Goal: Information Seeking & Learning: Learn about a topic

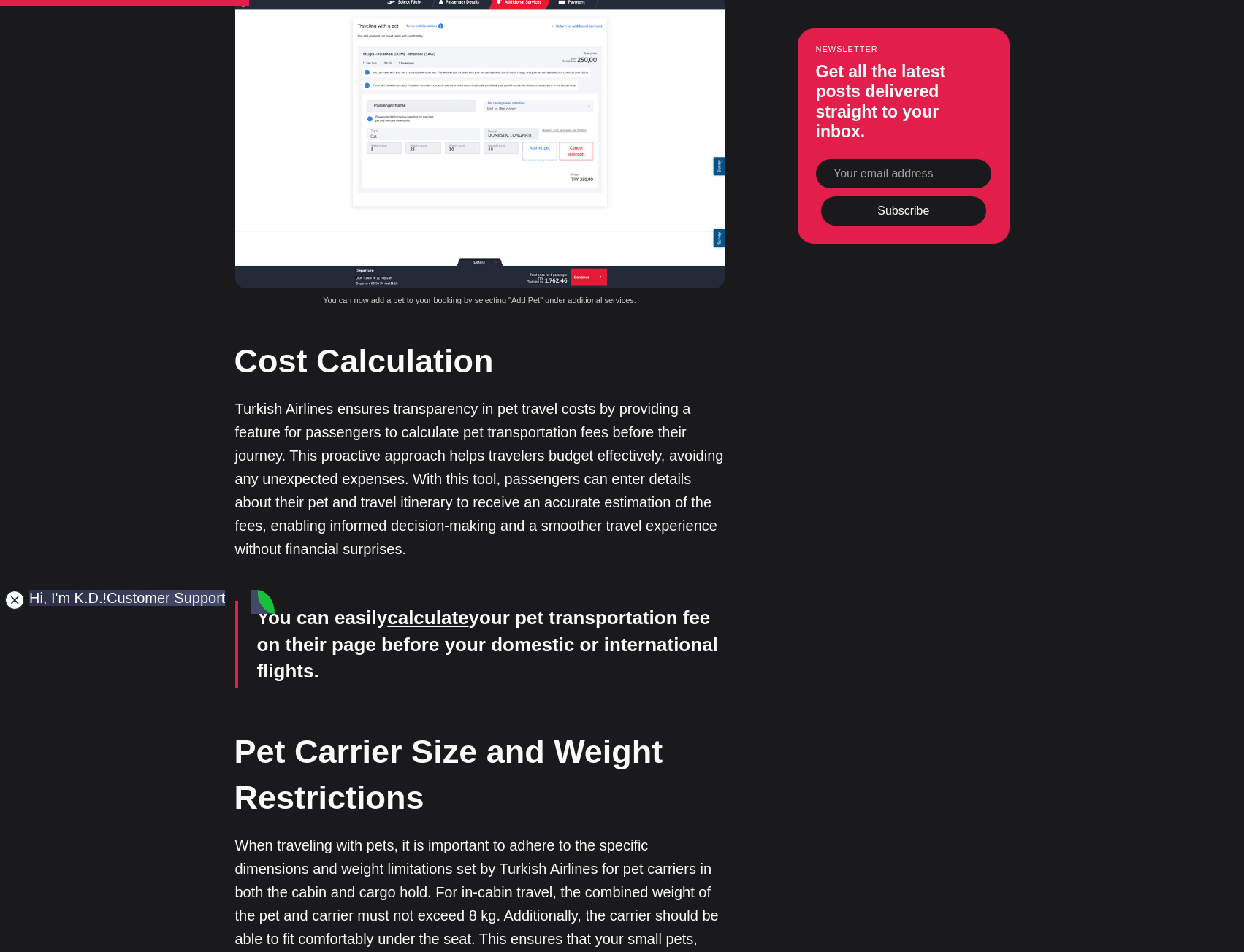
click at [15, 598] on jdiv at bounding box center [14, 600] width 21 height 21
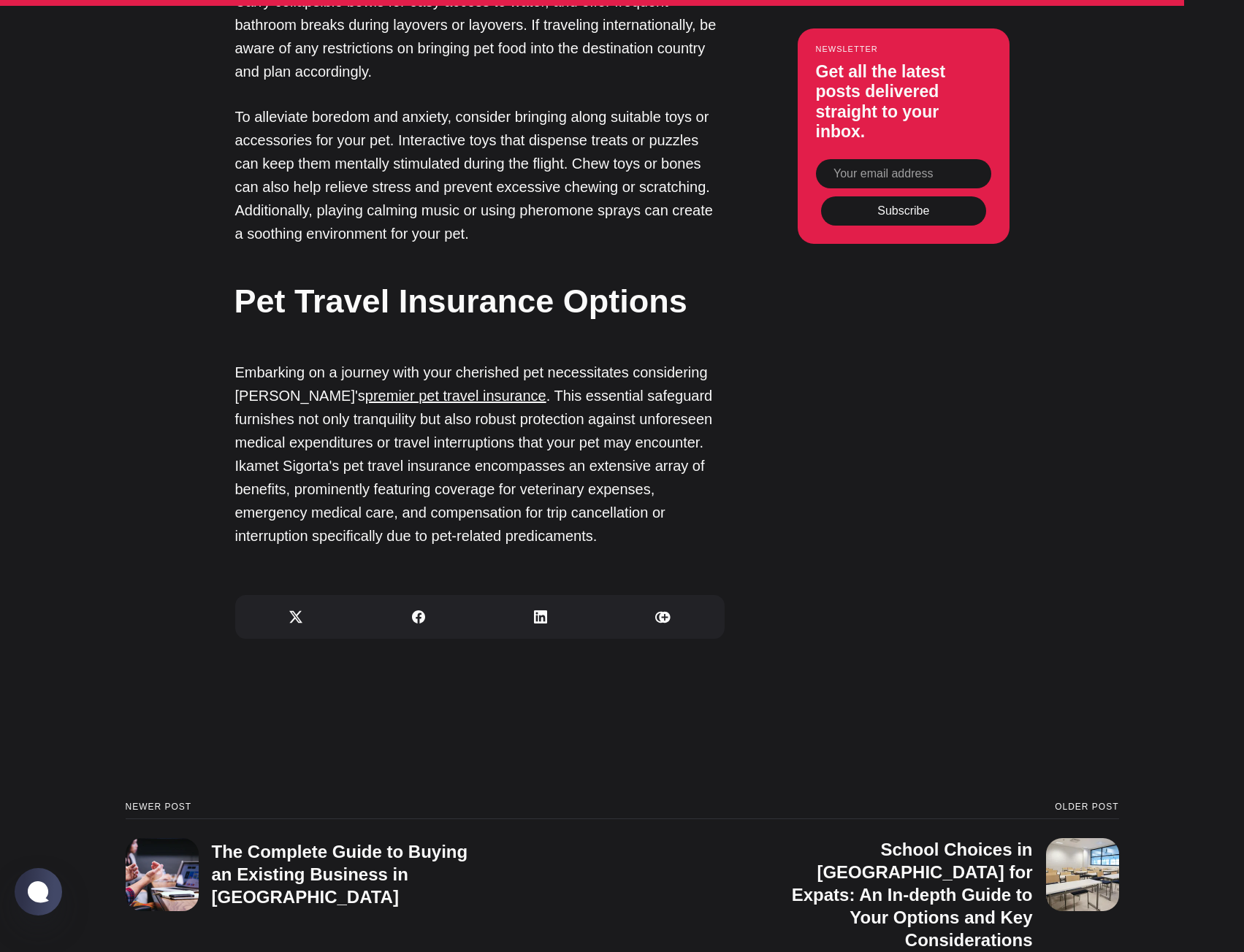
scroll to position [6207, 0]
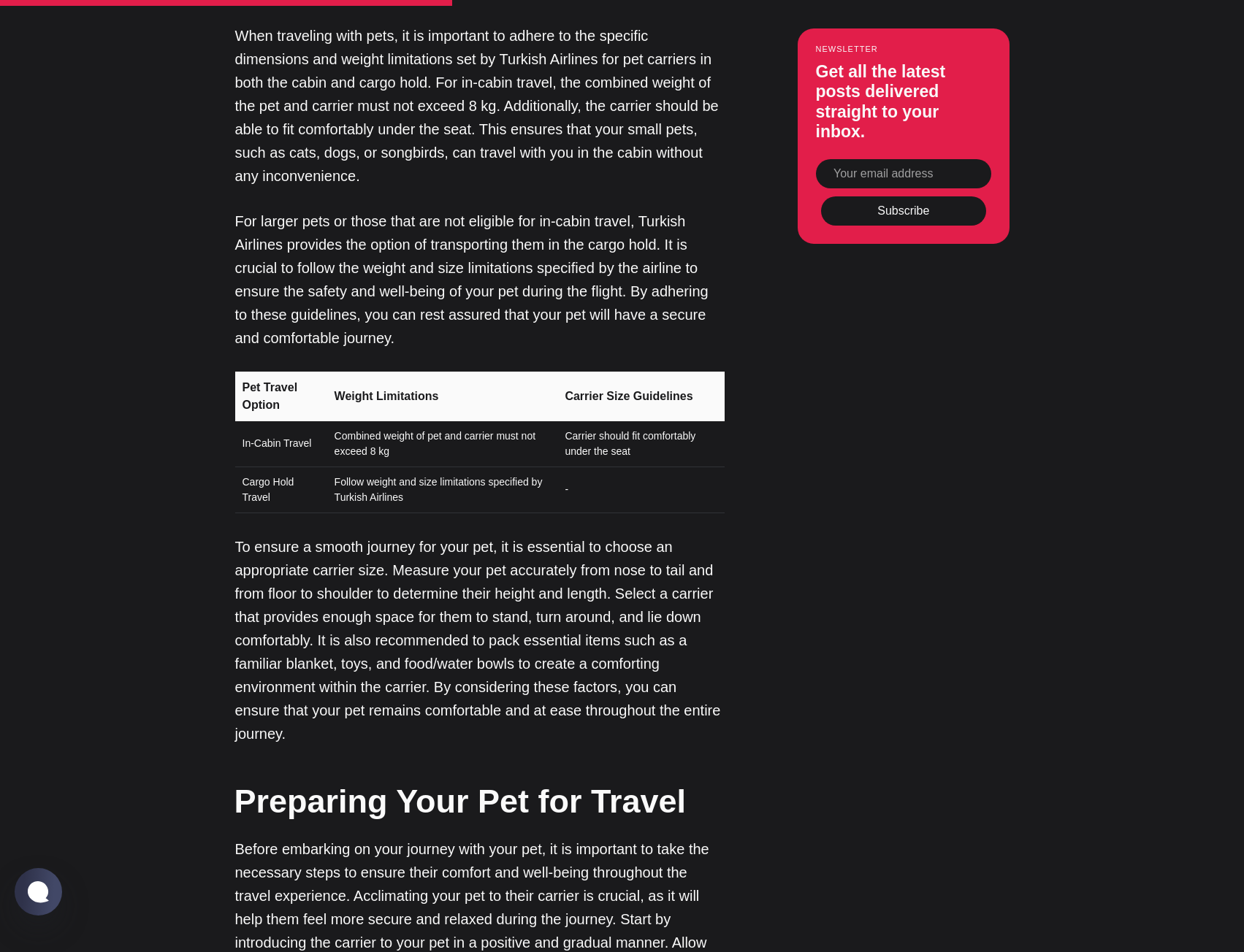
scroll to position [2679, 0]
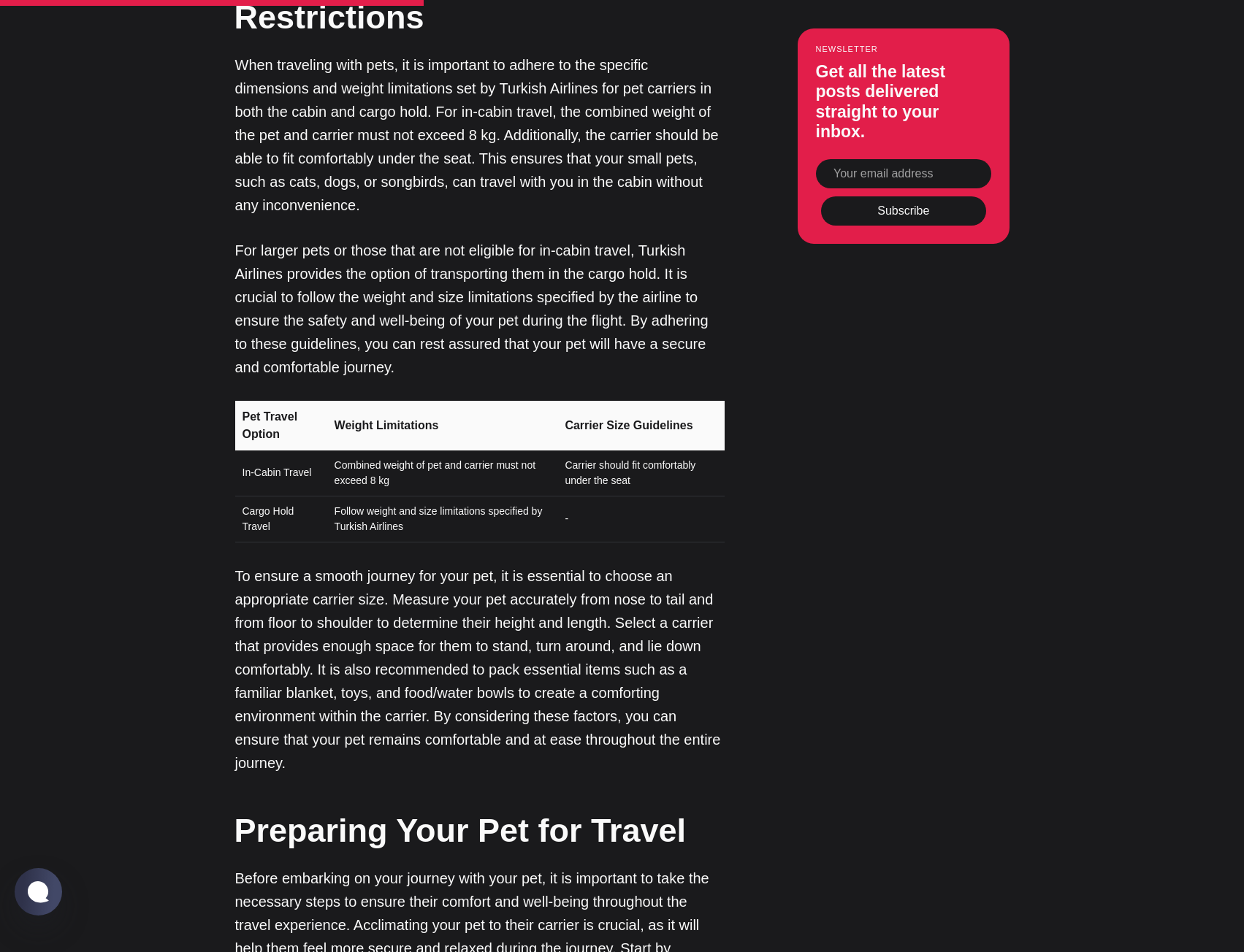
click at [609, 465] on td "Carrier should fit comfortably under the seat" at bounding box center [640, 474] width 168 height 46
click at [608, 423] on th "Carrier Size Guidelines" at bounding box center [640, 425] width 168 height 49
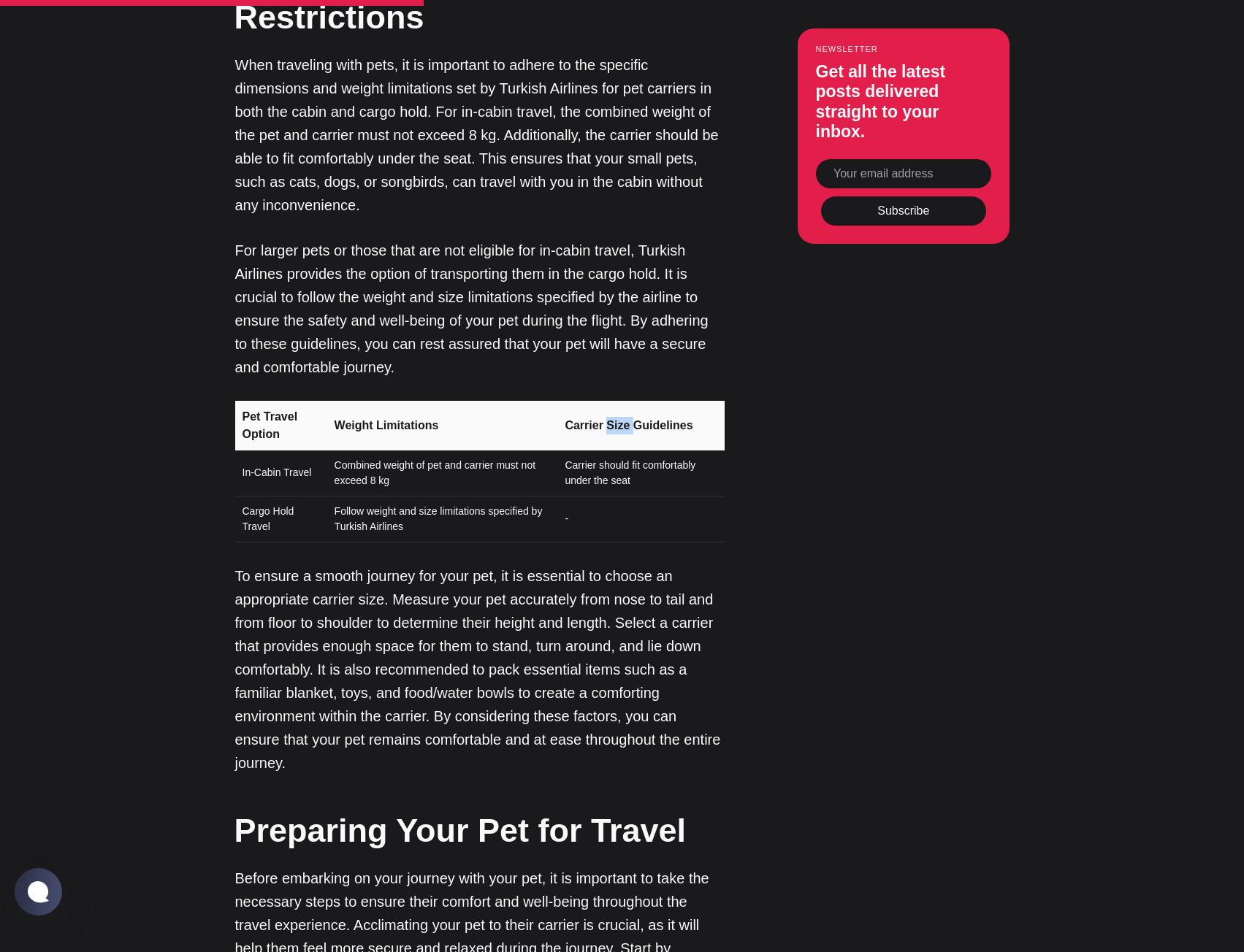
click at [608, 423] on th "Carrier Size Guidelines" at bounding box center [640, 425] width 168 height 49
